Goal: Information Seeking & Learning: Learn about a topic

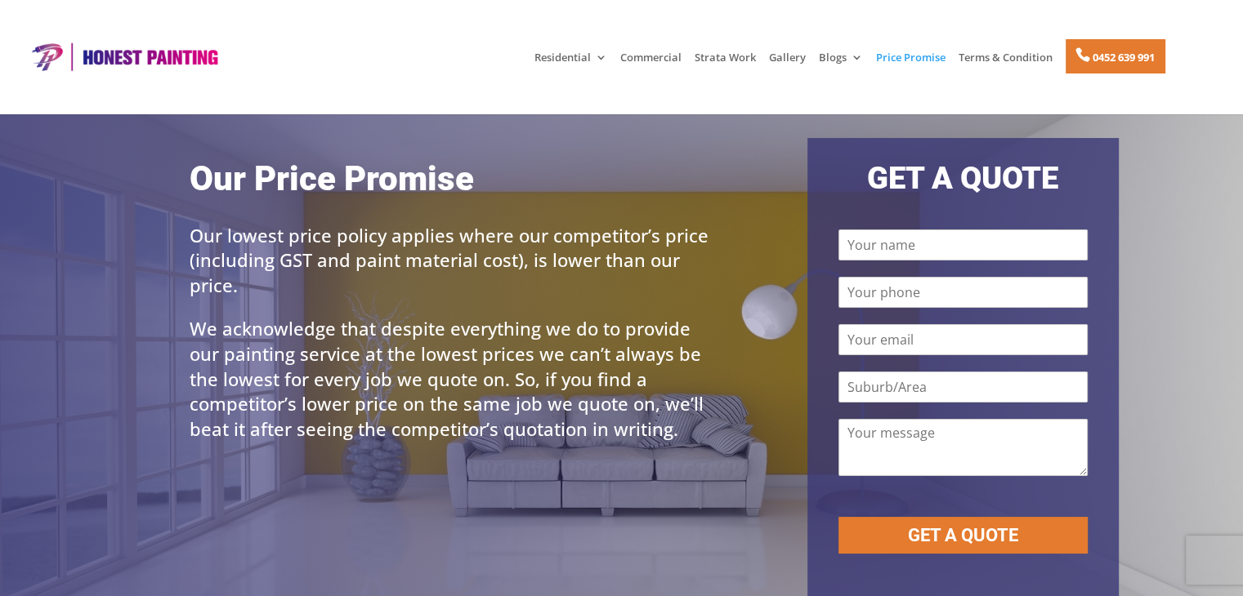
drag, startPoint x: 733, startPoint y: 56, endPoint x: 694, endPoint y: 96, distance: 55.5
click at [694, 96] on header "Residential Painting Services [GEOGRAPHIC_DATA] [GEOGRAPHIC_DATA] Commercial St…" at bounding box center [621, 57] width 1243 height 114
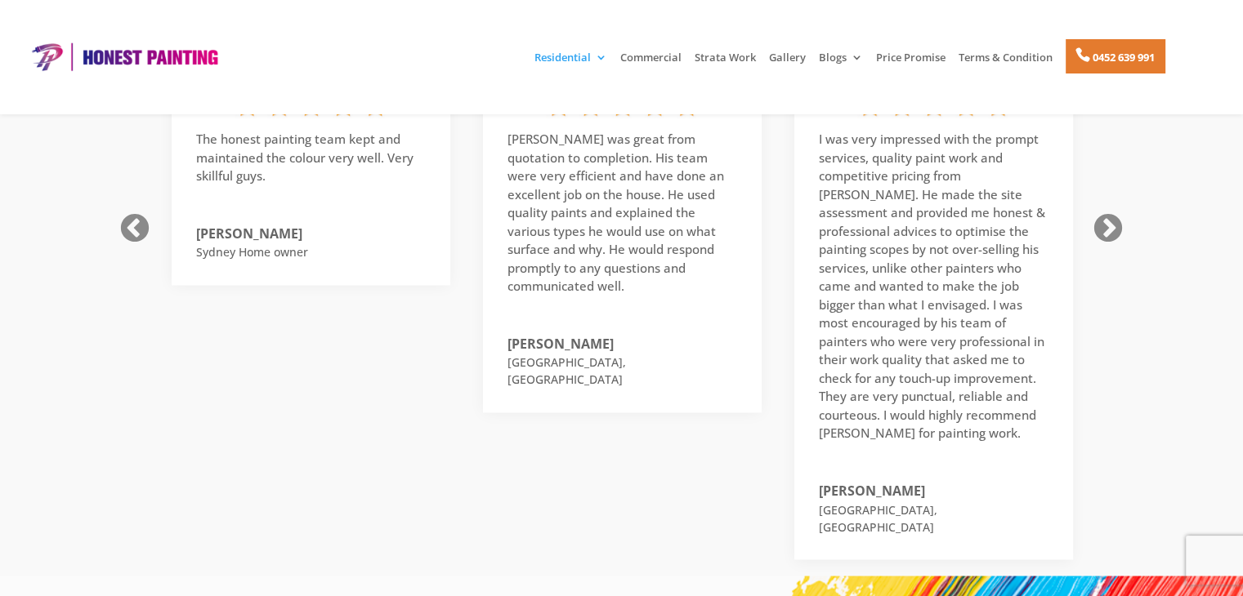
scroll to position [2328, 0]
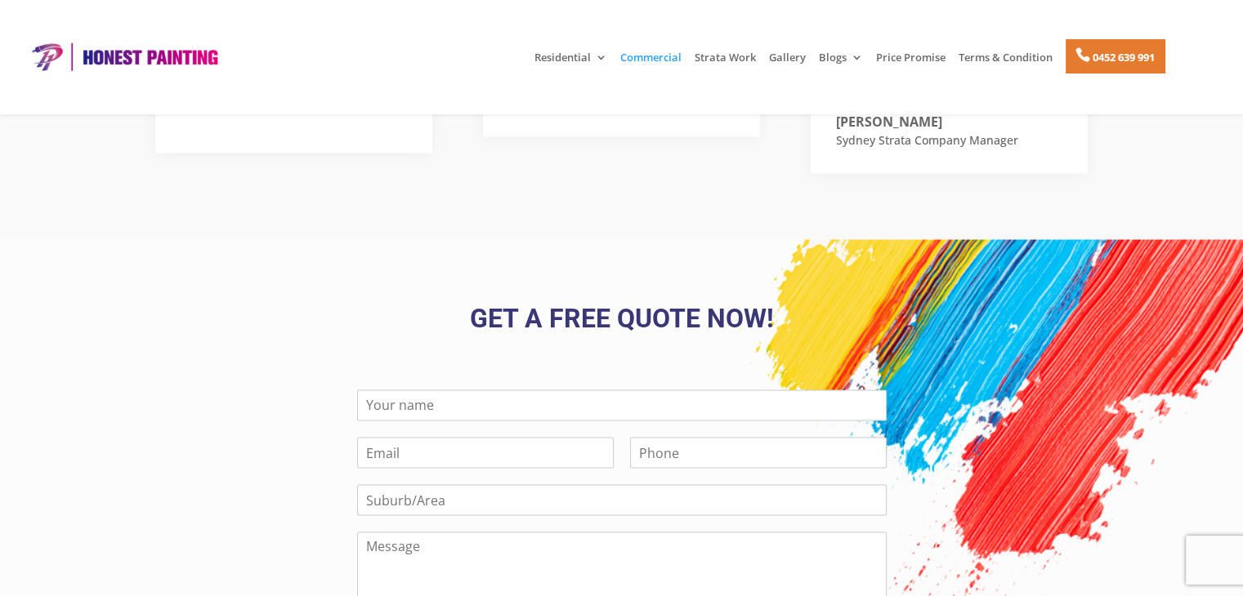
scroll to position [2926, 0]
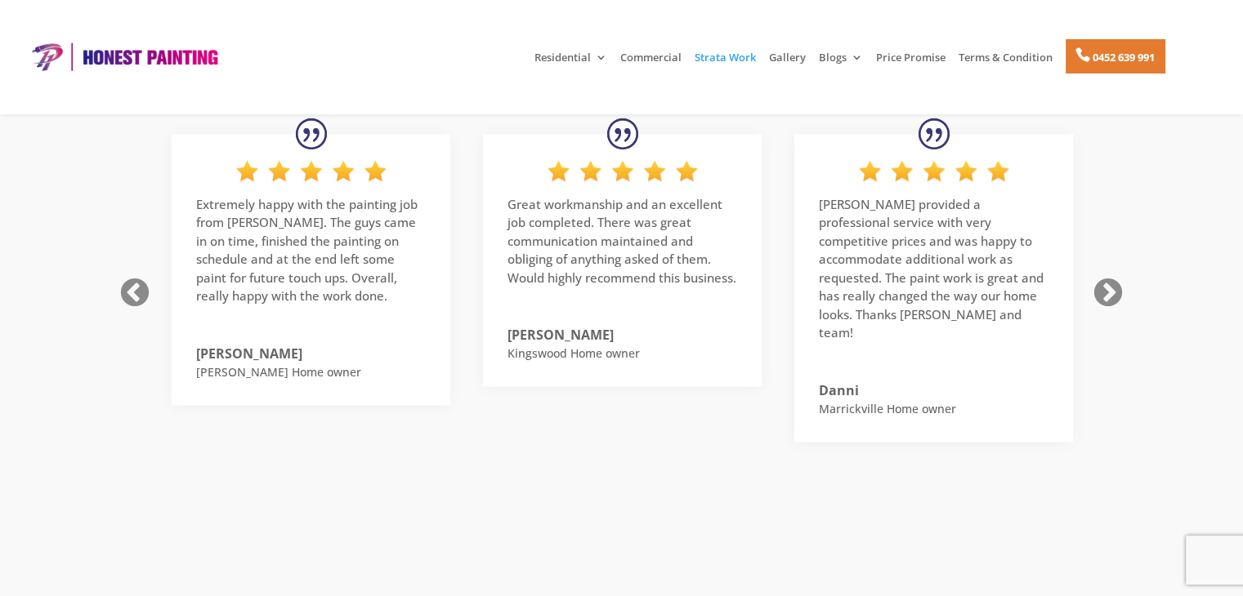
scroll to position [2333, 0]
